Goal: Navigation & Orientation: Find specific page/section

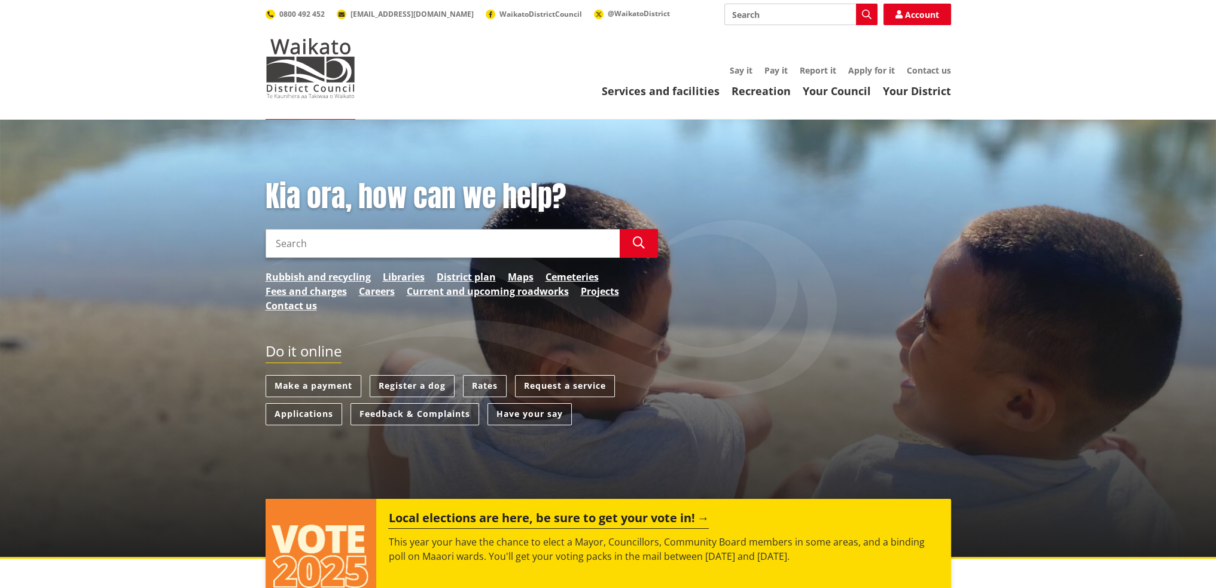
click at [657, 108] on header "Toggle search Toggle navigation Services and facilities Recreation Your Council…" at bounding box center [608, 60] width 1216 height 120
click at [671, 93] on link "Services and facilities" at bounding box center [661, 91] width 118 height 14
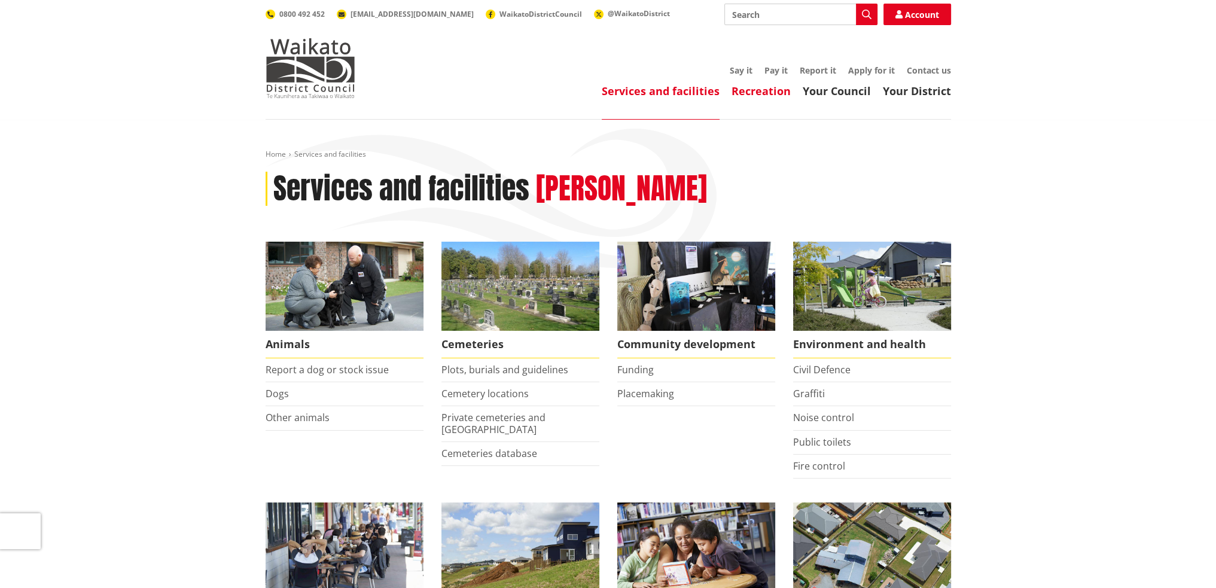
click at [766, 91] on link "Recreation" at bounding box center [761, 91] width 59 height 14
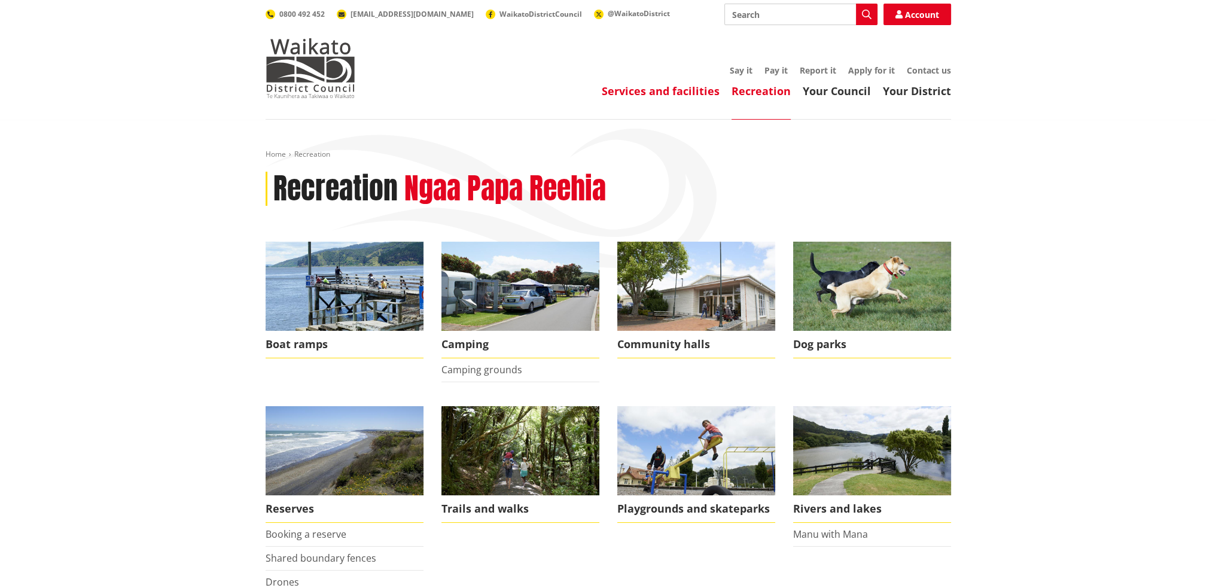
click at [677, 88] on link "Services and facilities" at bounding box center [661, 91] width 118 height 14
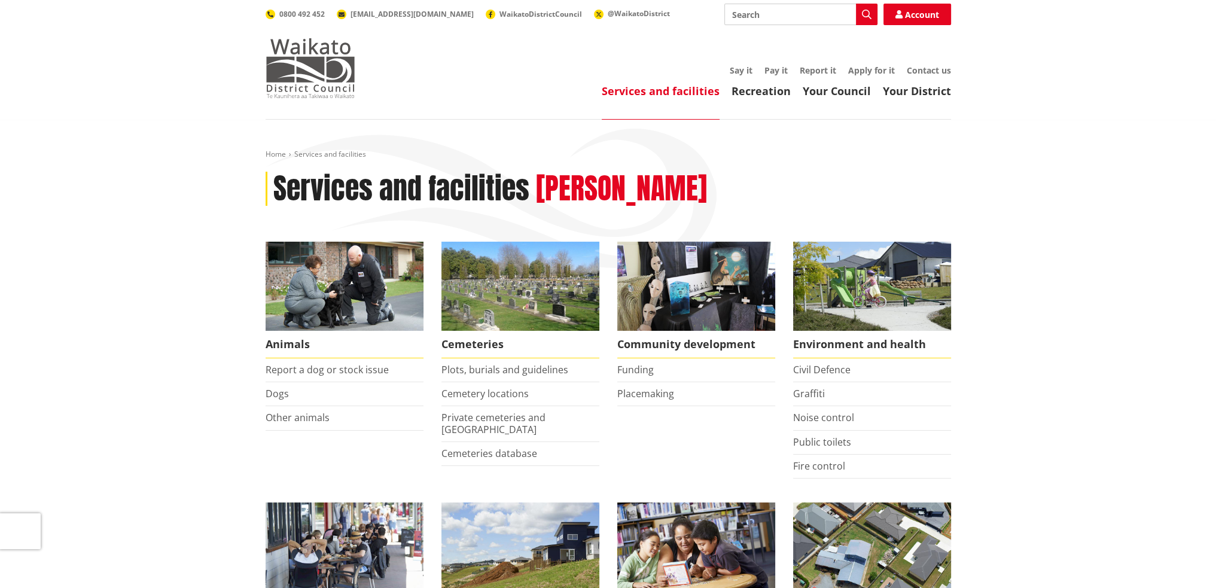
click at [304, 89] on img at bounding box center [311, 68] width 90 height 60
